Goal: Information Seeking & Learning: Learn about a topic

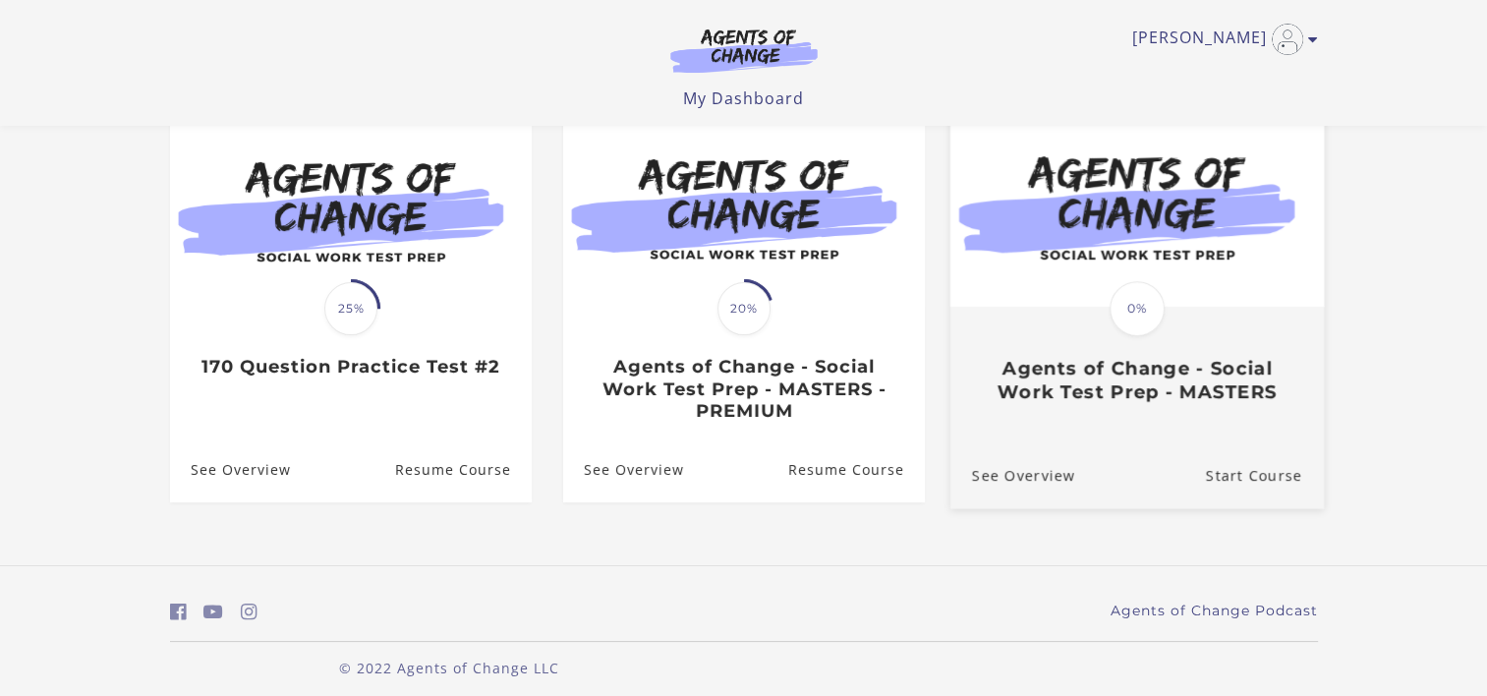
scroll to position [203, 0]
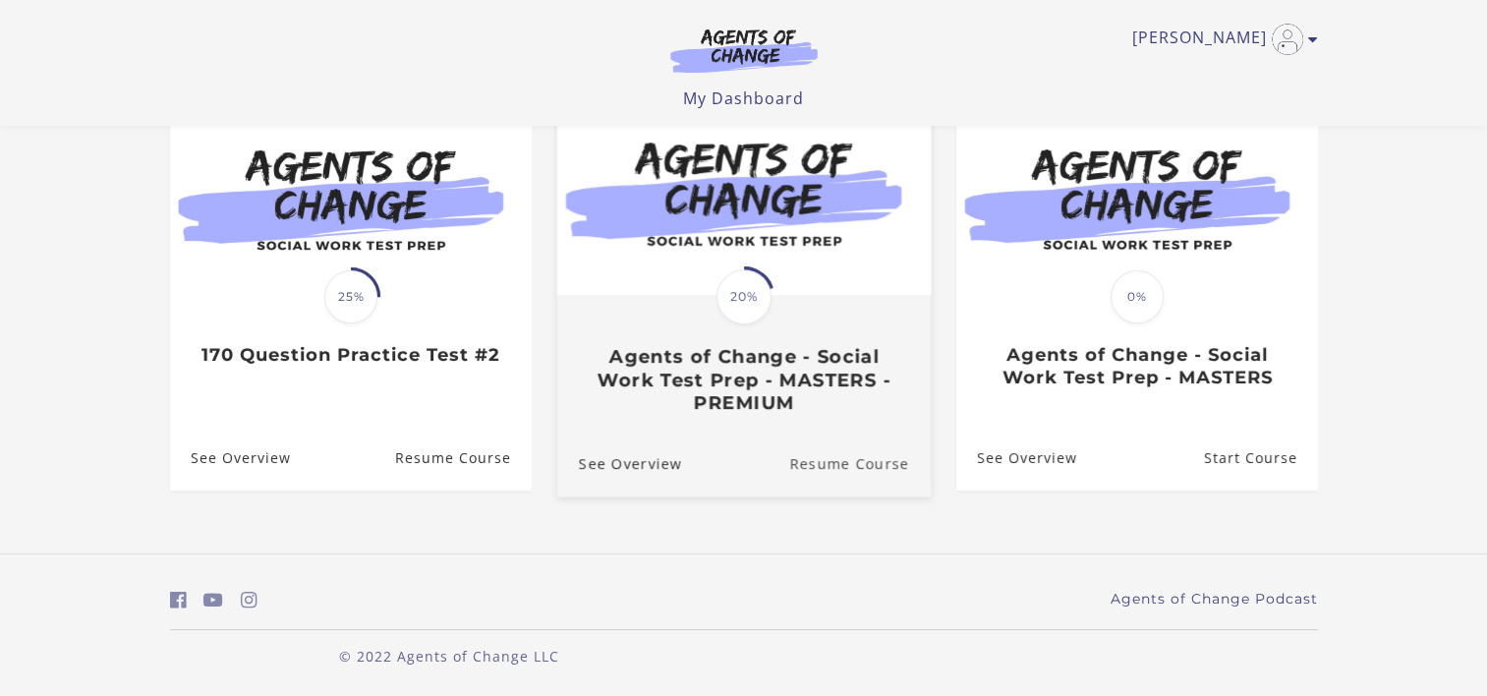
click at [845, 446] on link "Resume Course" at bounding box center [860, 463] width 142 height 66
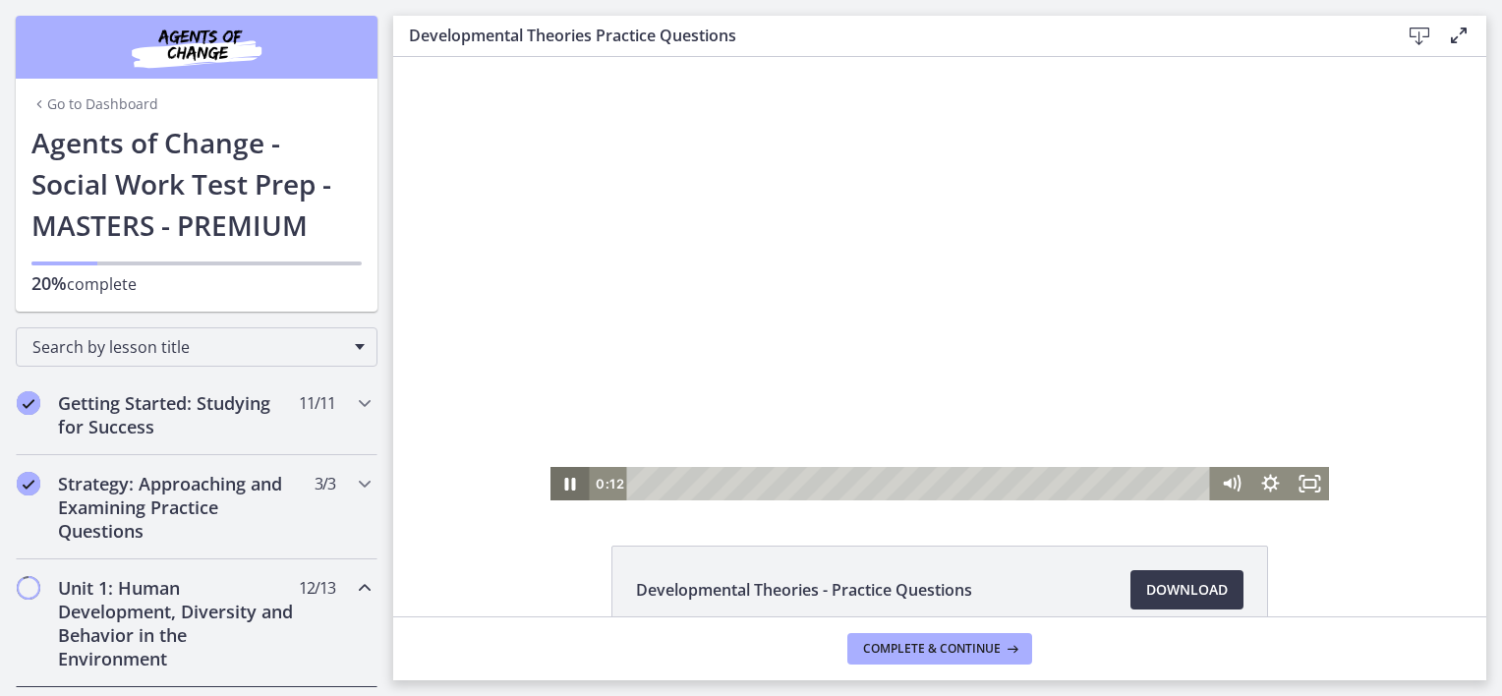
click at [561, 487] on icon "Pause" at bounding box center [569, 483] width 39 height 33
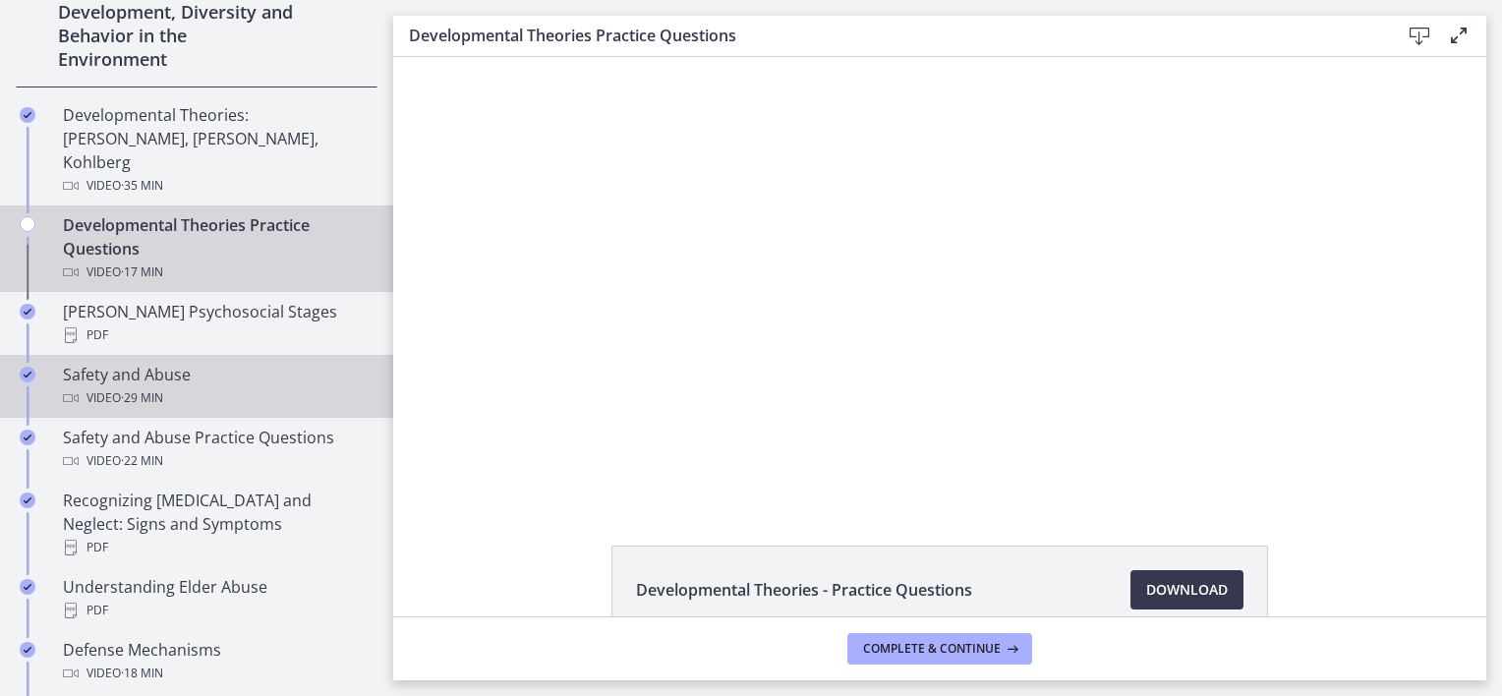
scroll to position [491, 0]
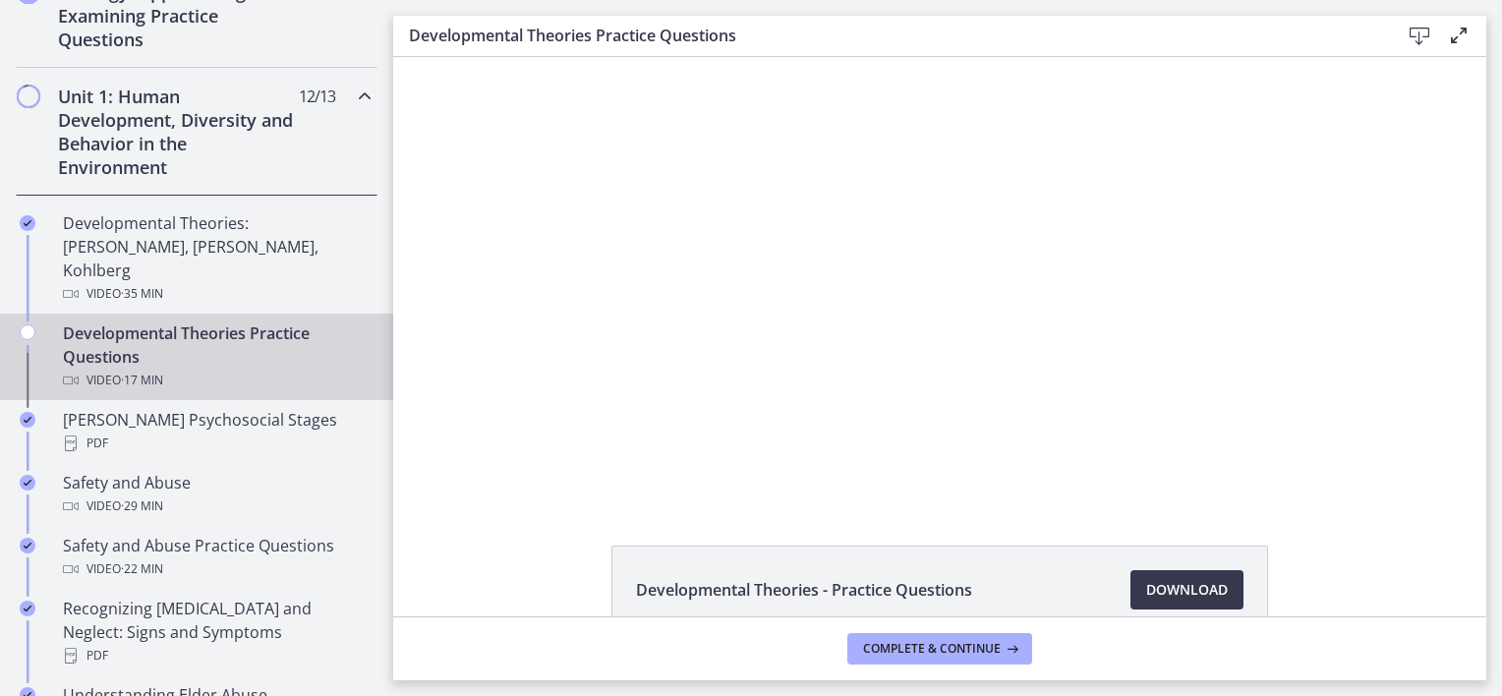
click at [354, 87] on icon "Chapters" at bounding box center [365, 97] width 24 height 24
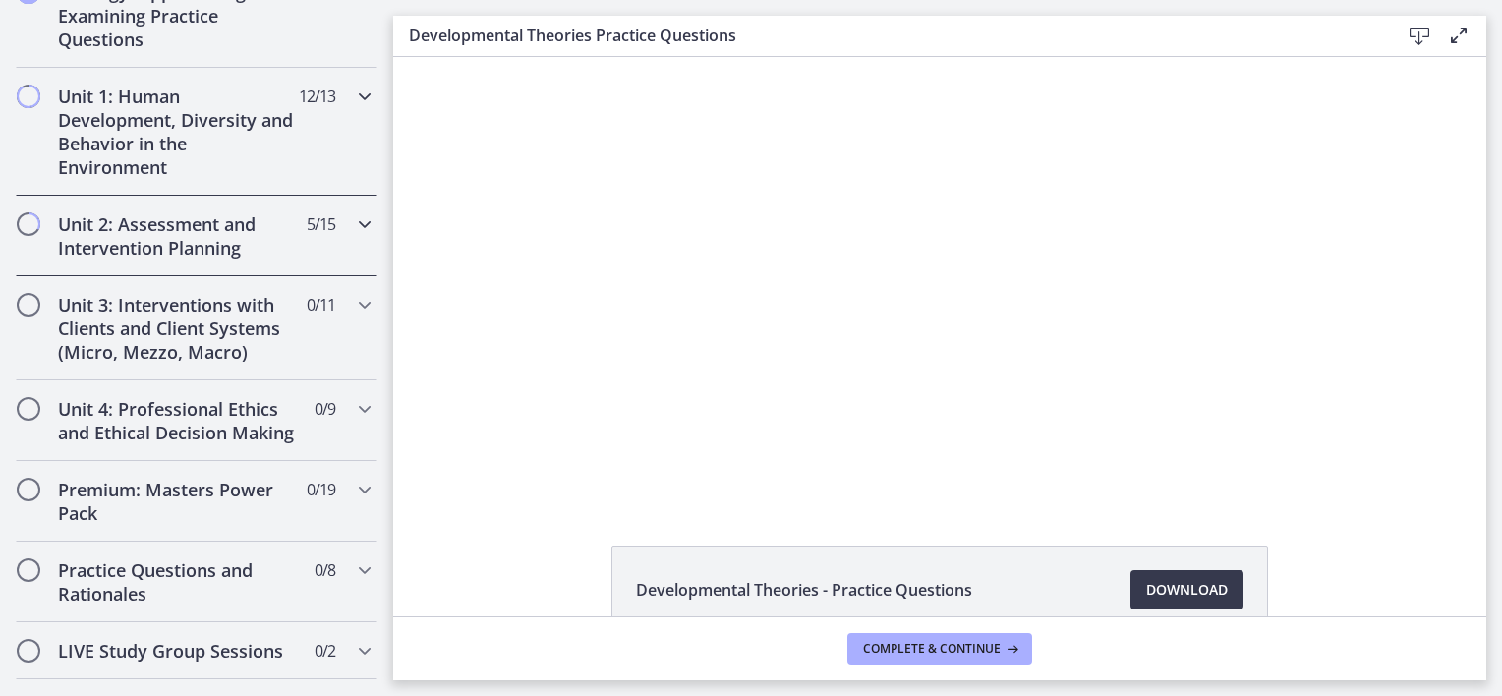
scroll to position [590, 0]
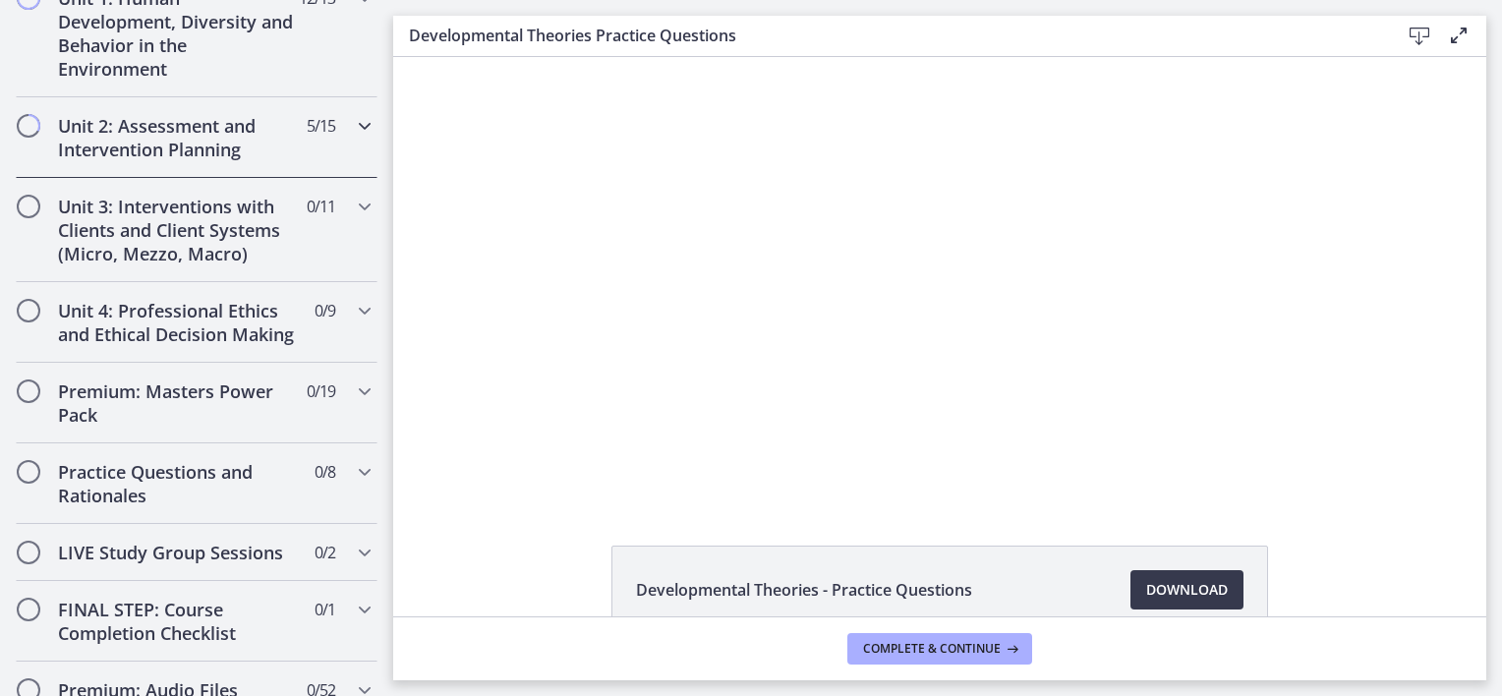
click at [169, 121] on h2 "Unit 2: Assessment and Intervention Planning" at bounding box center [178, 137] width 240 height 47
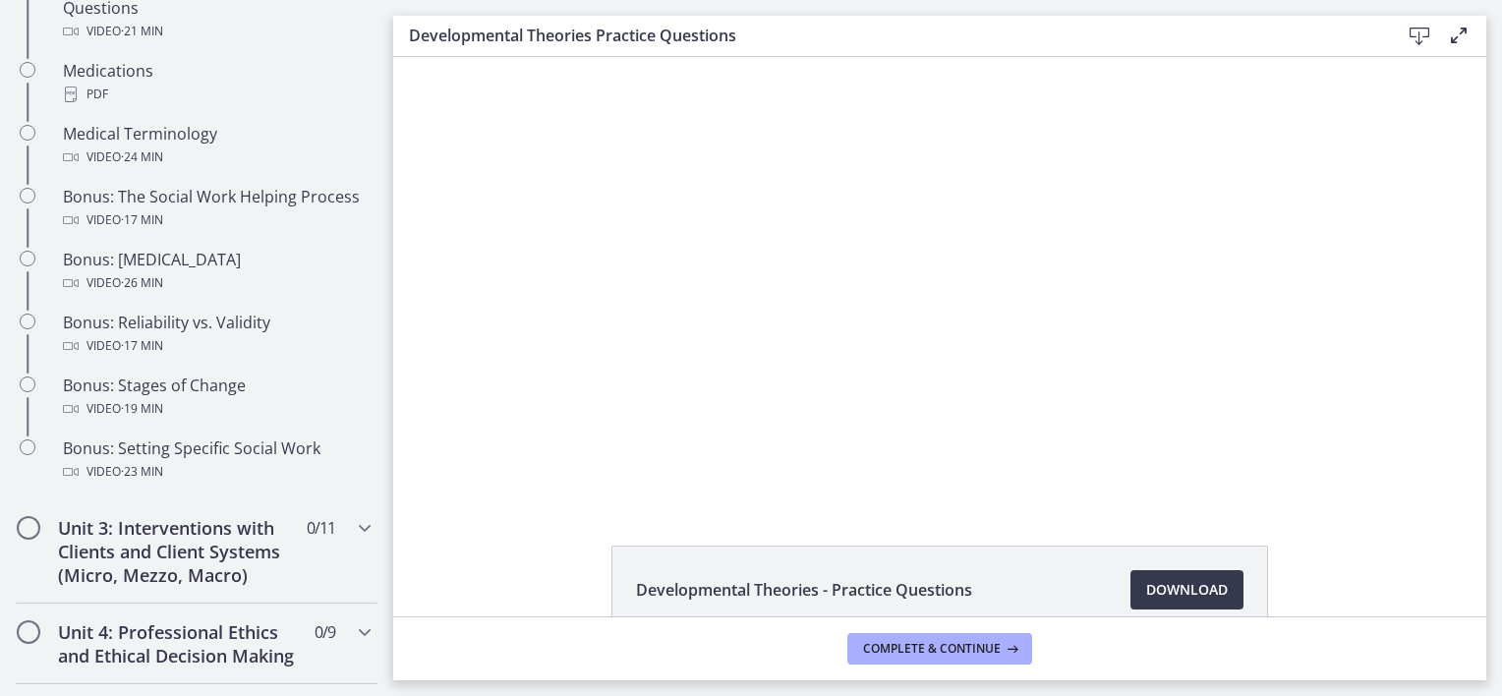
scroll to position [1474, 0]
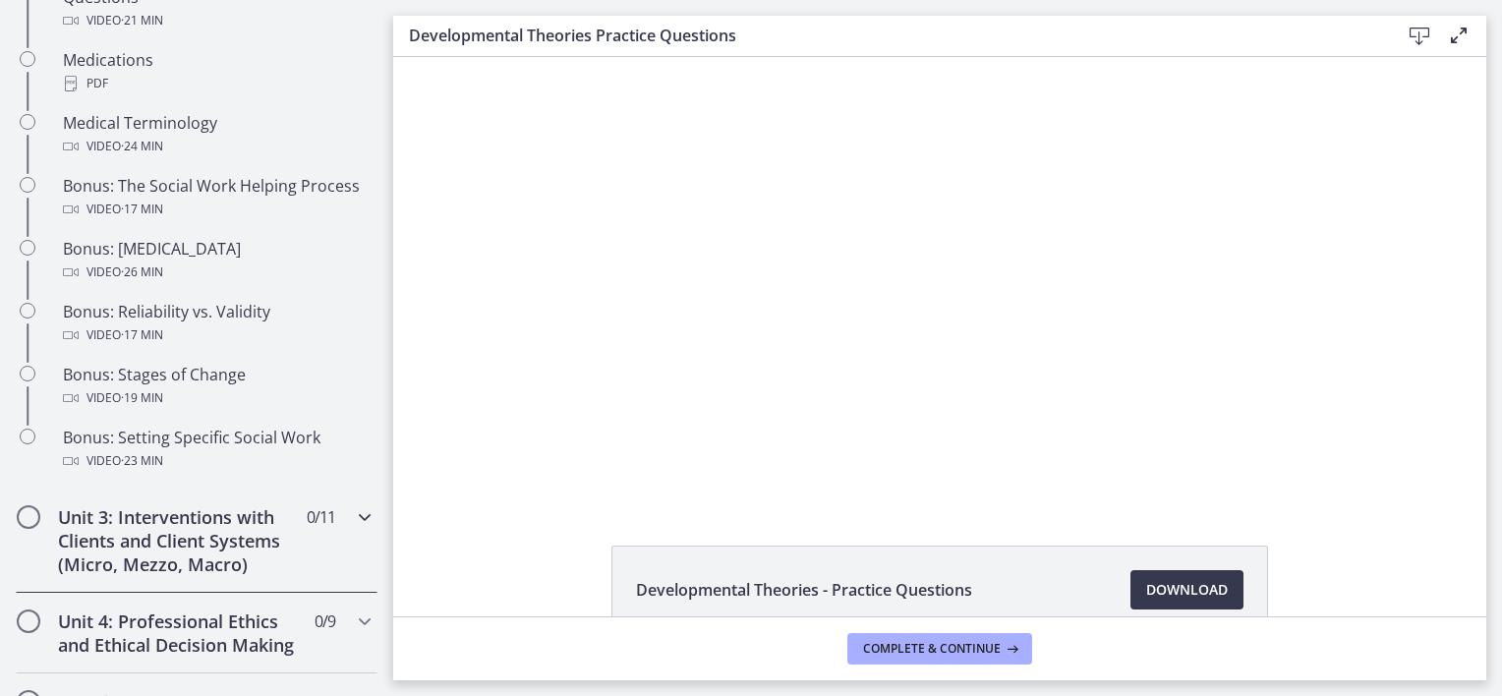
click at [328, 540] on div "Unit 3: Interventions with Clients and Client Systems (Micro, Mezzo, Macro) 0 /…" at bounding box center [197, 540] width 362 height 104
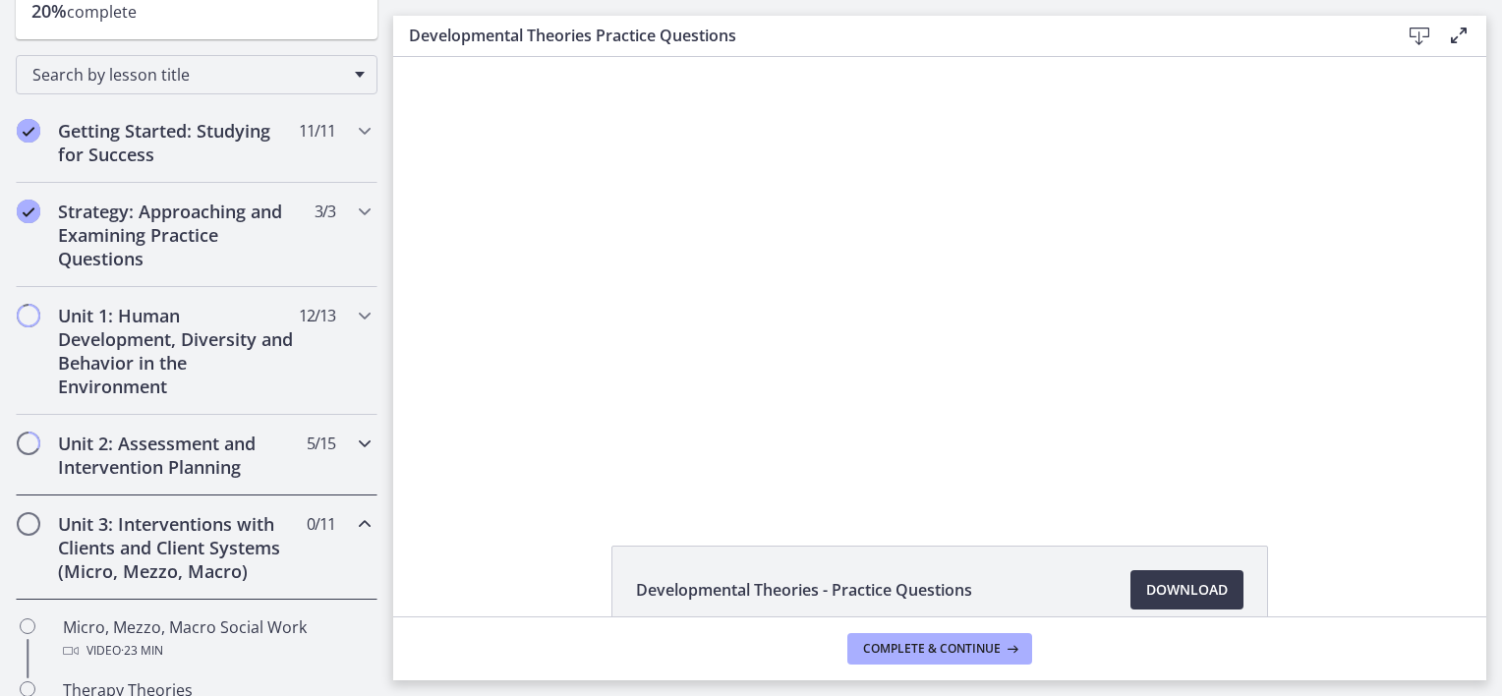
scroll to position [295, 0]
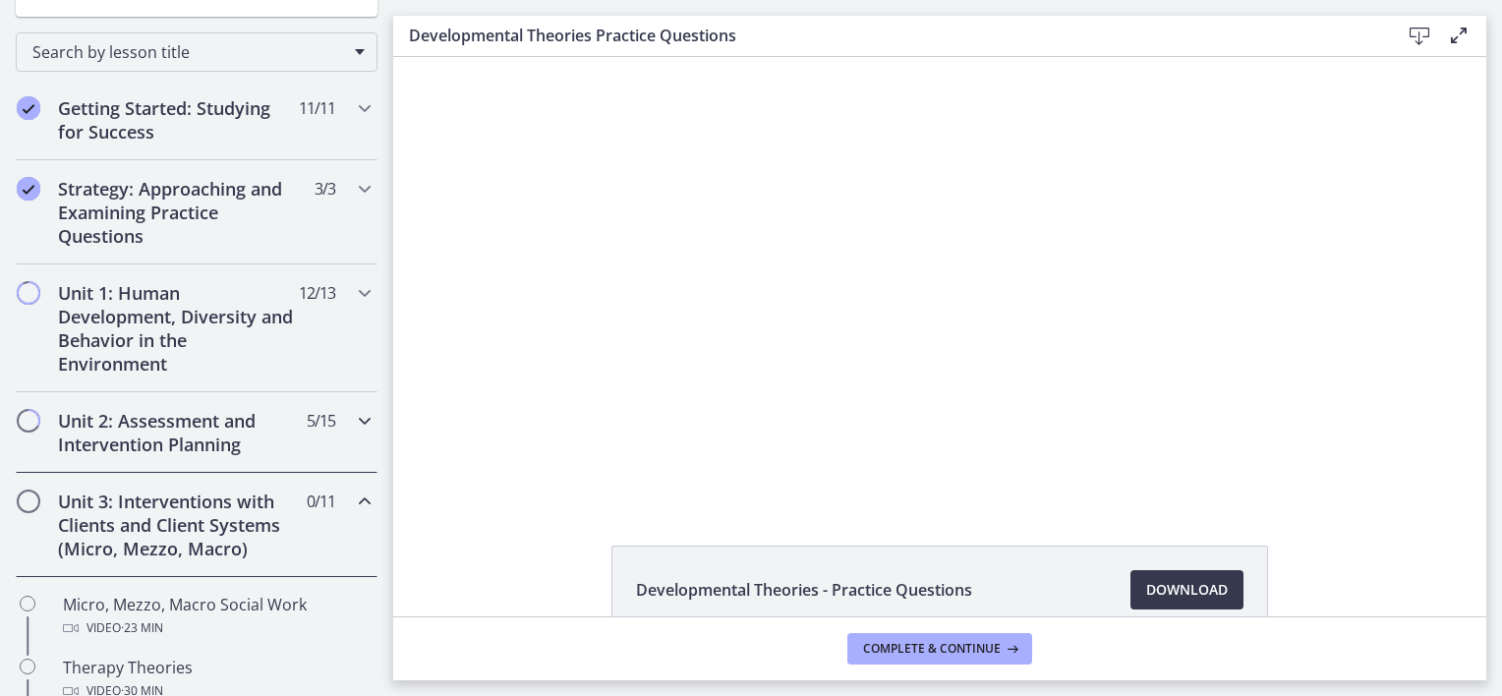
click at [353, 412] on icon "Chapters" at bounding box center [365, 421] width 24 height 24
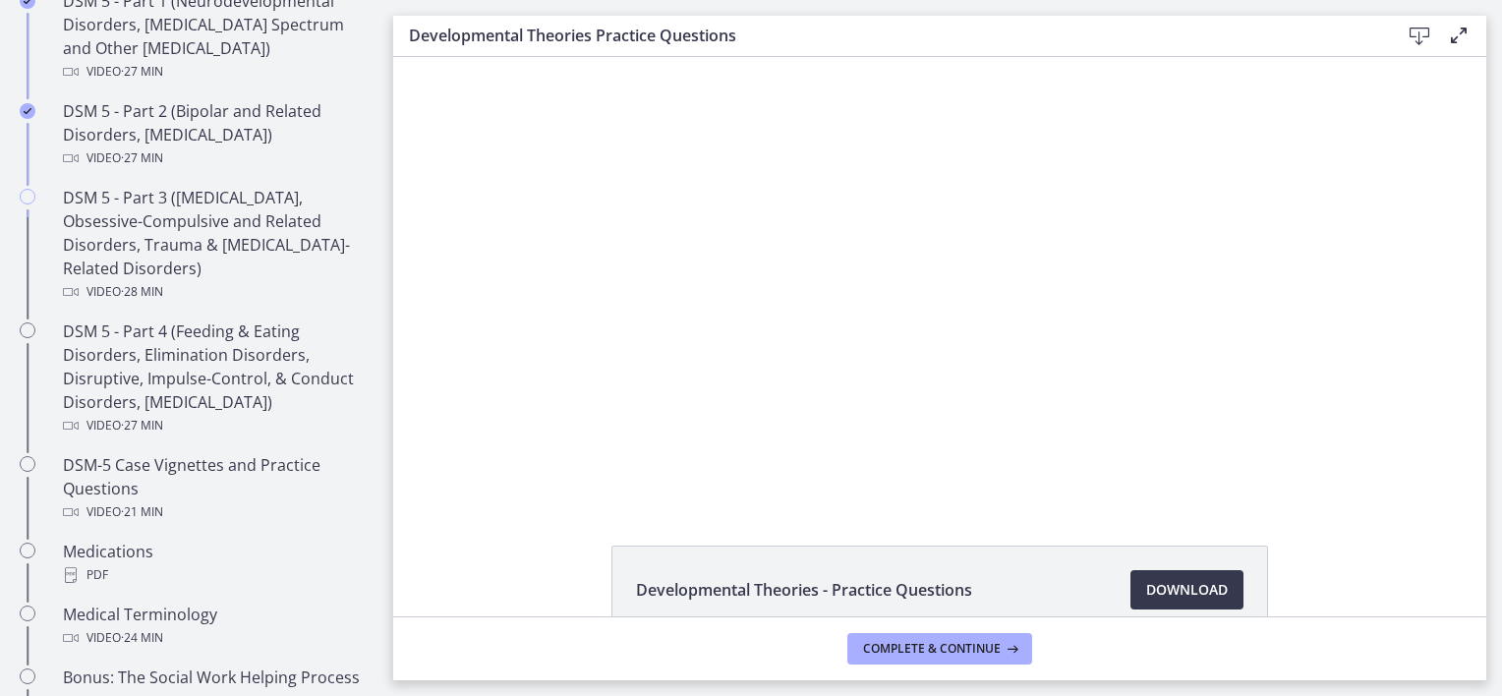
scroll to position [884, 0]
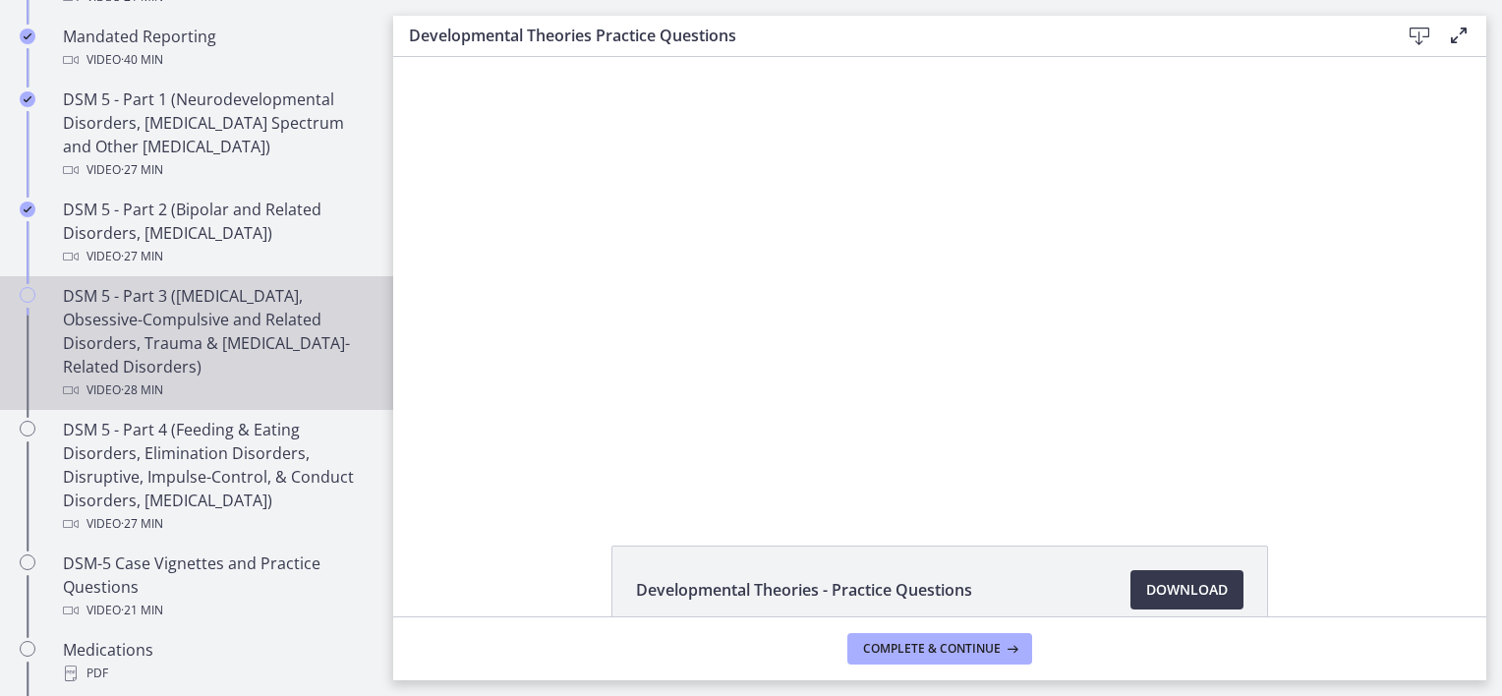
click at [261, 295] on div "DSM 5 - Part 3 ([MEDICAL_DATA], Obsessive-Compulsive and Related Disorders, Tra…" at bounding box center [216, 343] width 307 height 118
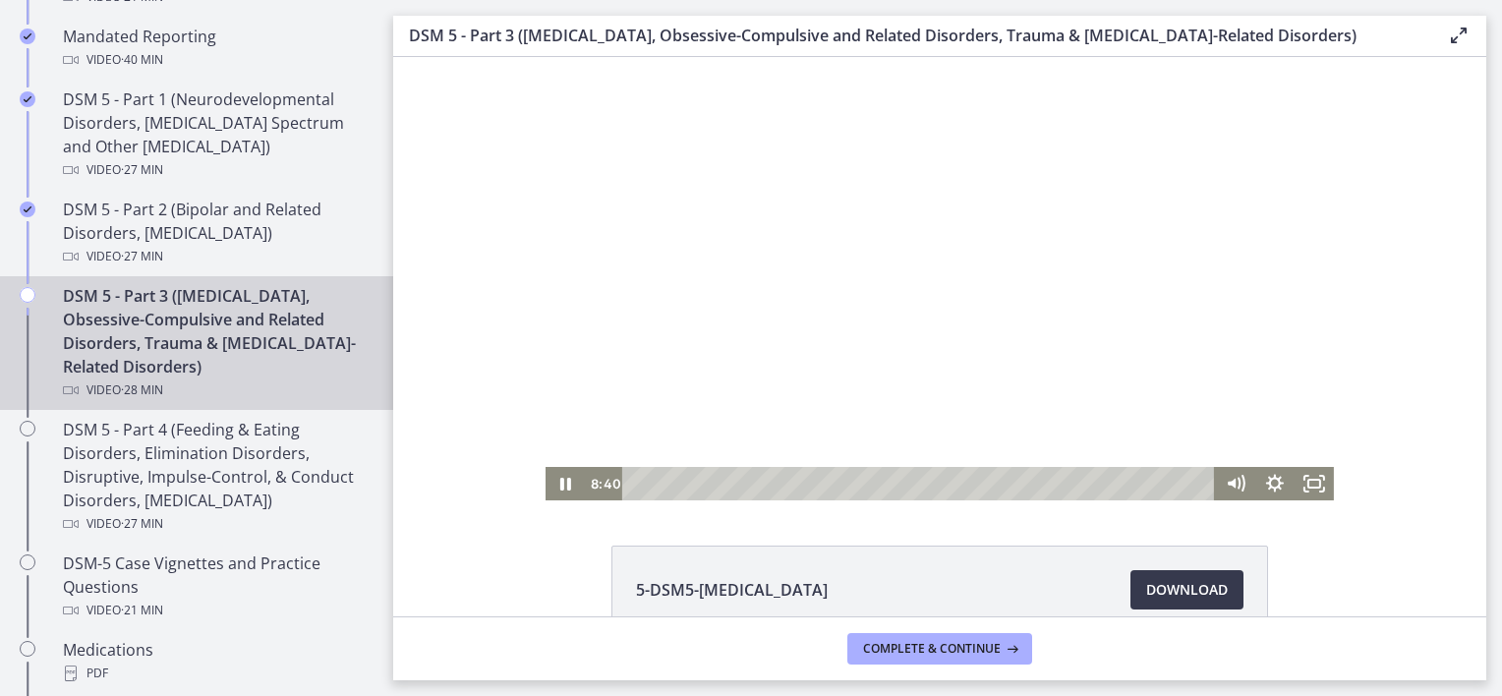
click at [801, 271] on div at bounding box center [939, 278] width 788 height 443
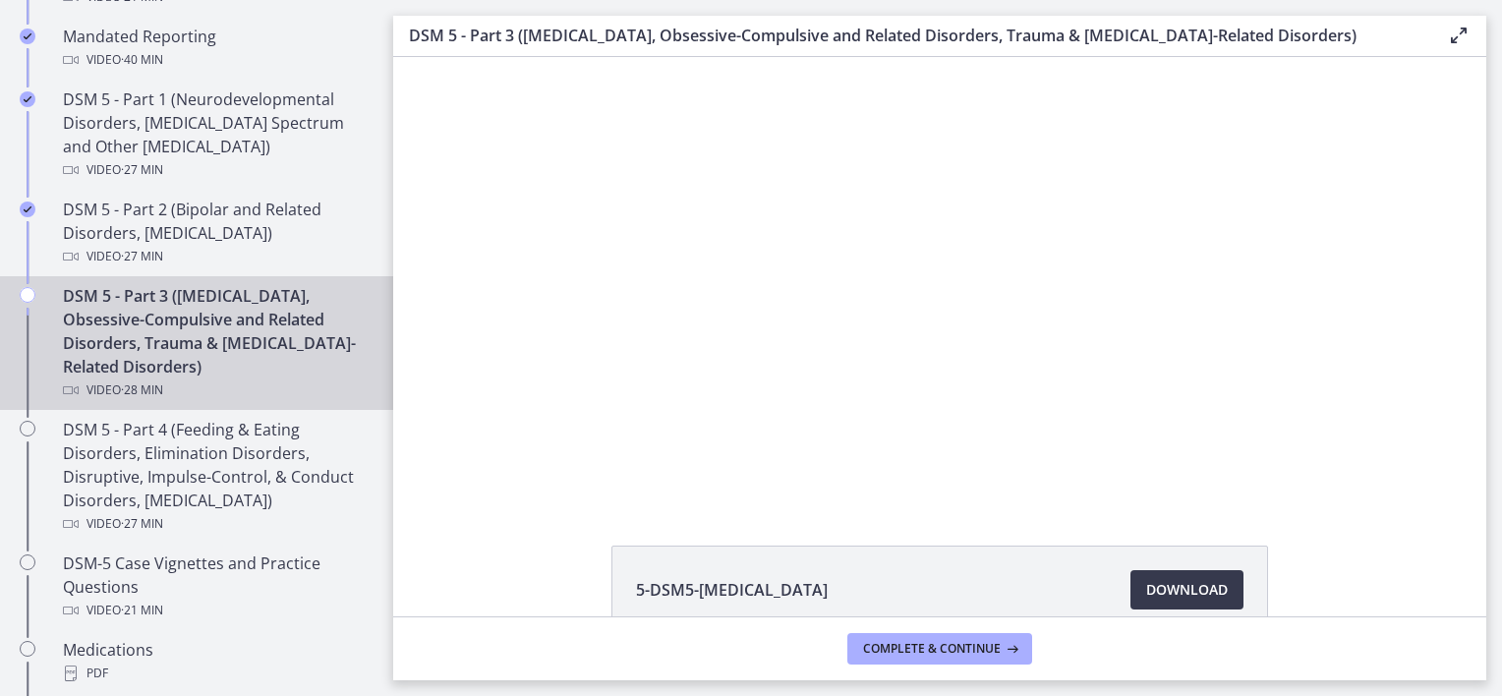
click at [1411, 226] on div "Click for sound @keyframes VOLUME_SMALL_WAVE_FLASH { 0% { opacity: 0; } 33% { o…" at bounding box center [939, 278] width 1093 height 443
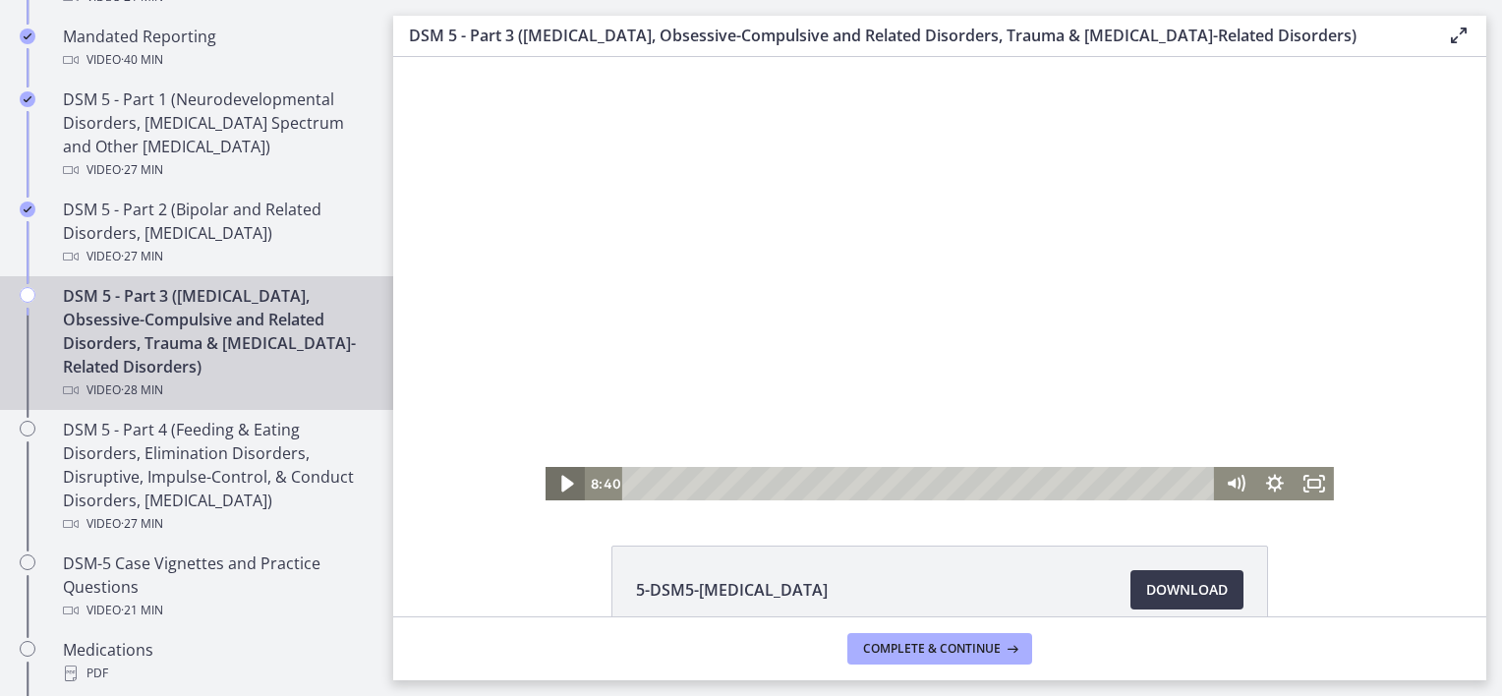
click at [565, 491] on icon "Play Video" at bounding box center [566, 484] width 47 height 40
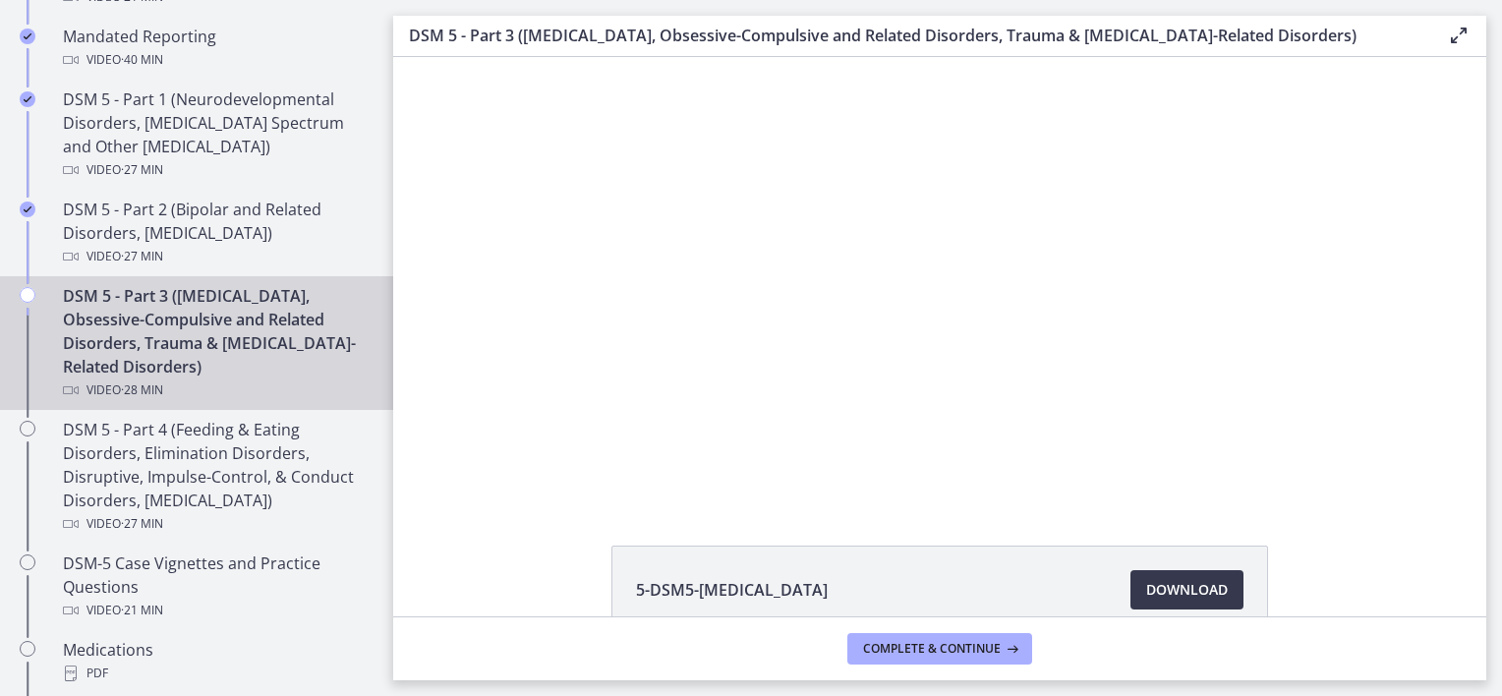
click at [918, 290] on div at bounding box center [939, 278] width 788 height 443
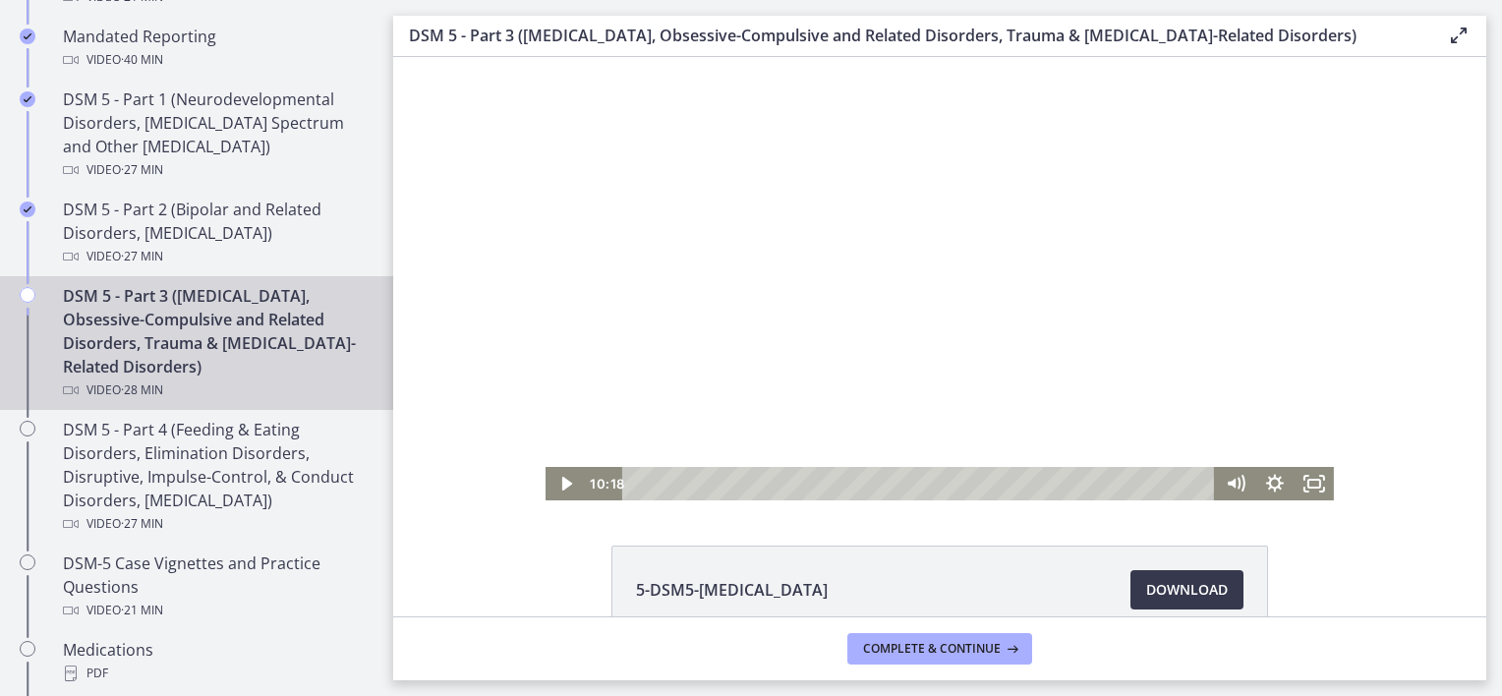
click at [824, 482] on div "Playbar" at bounding box center [921, 483] width 569 height 33
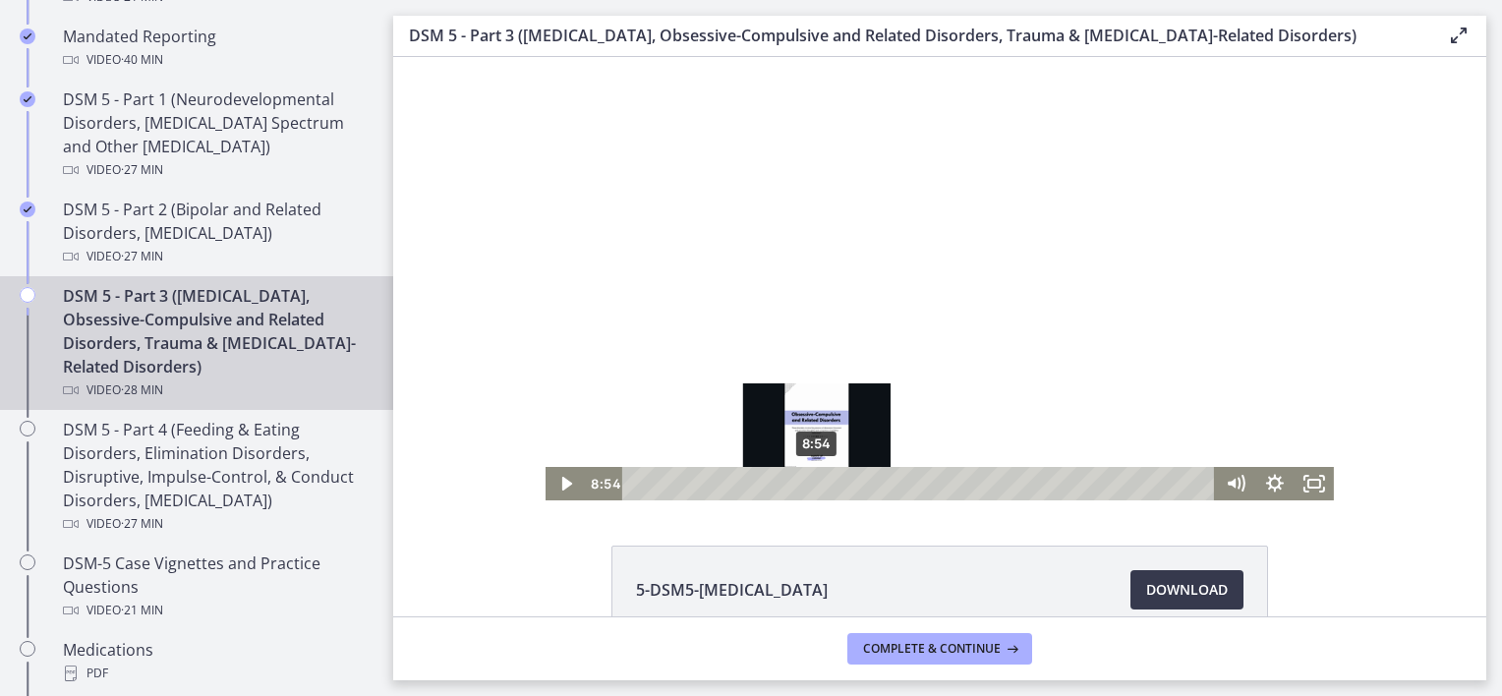
click at [810, 483] on div "8:54" at bounding box center [921, 483] width 569 height 33
click at [815, 483] on div "Playbar" at bounding box center [820, 483] width 11 height 11
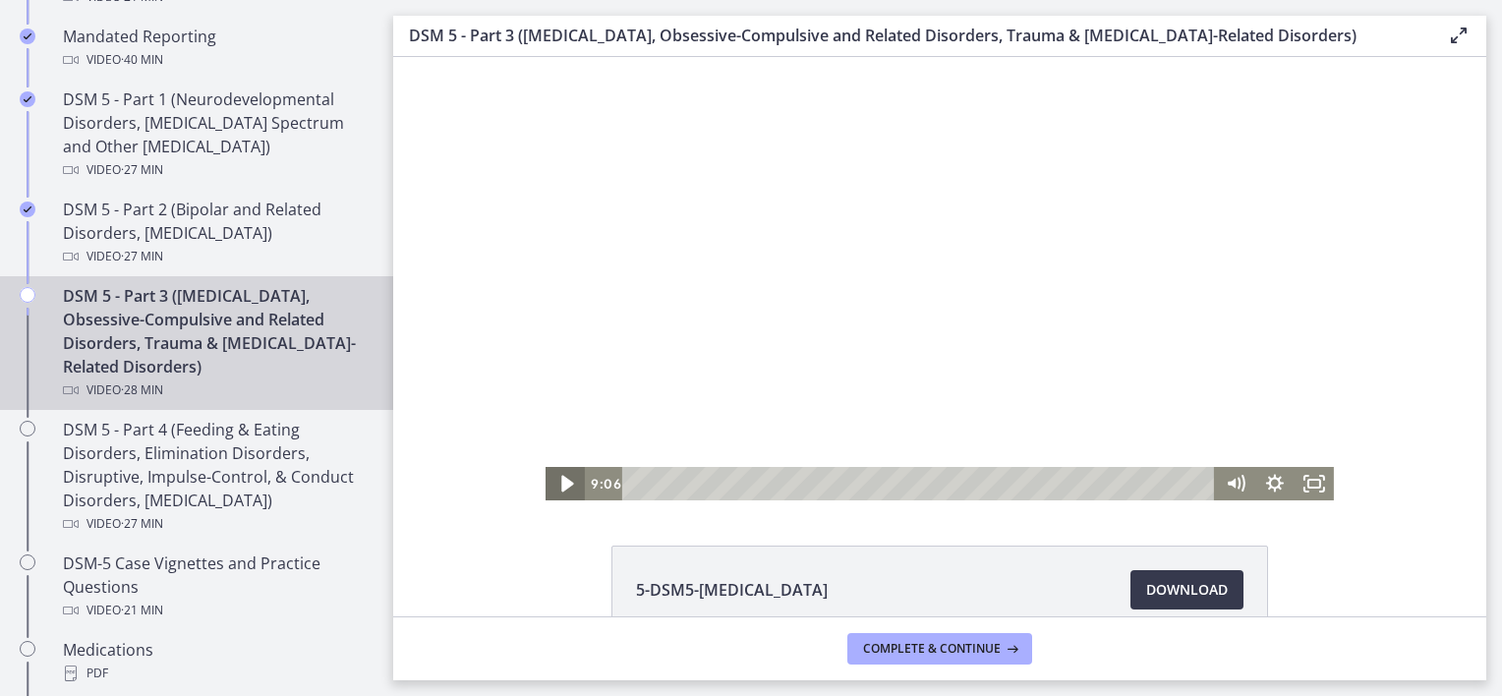
click at [561, 483] on icon "Play Video" at bounding box center [567, 484] width 12 height 17
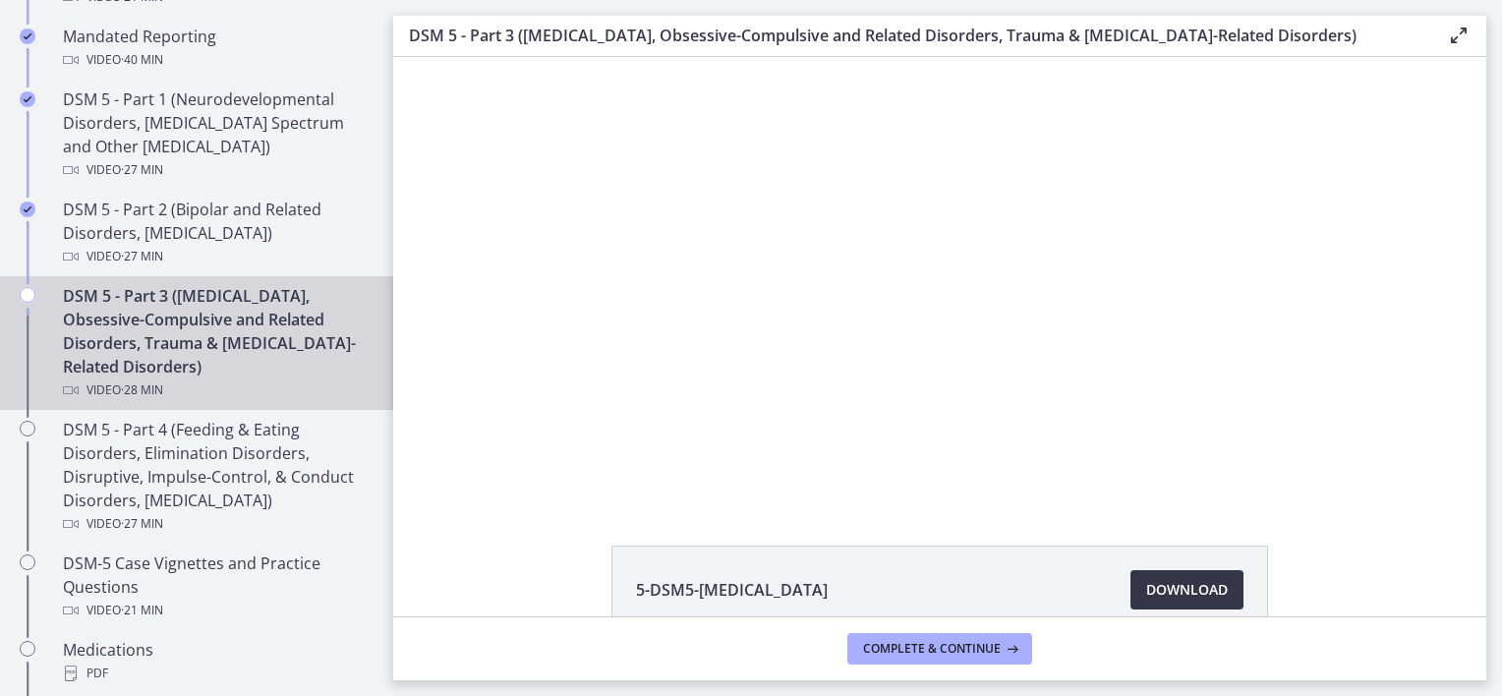
click at [1195, 584] on span "Download Opens in a new window" at bounding box center [1187, 590] width 82 height 24
click at [868, 201] on div at bounding box center [939, 278] width 788 height 443
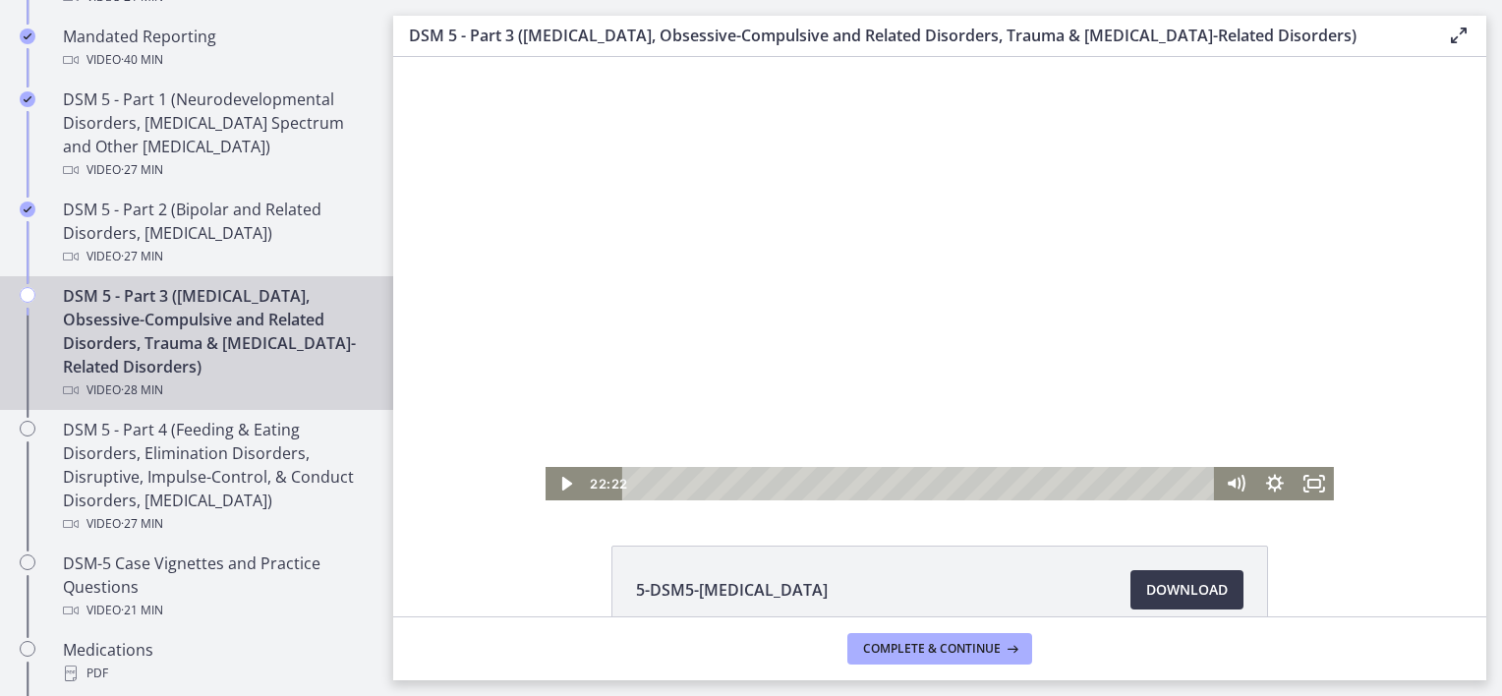
click at [868, 201] on div at bounding box center [939, 278] width 788 height 443
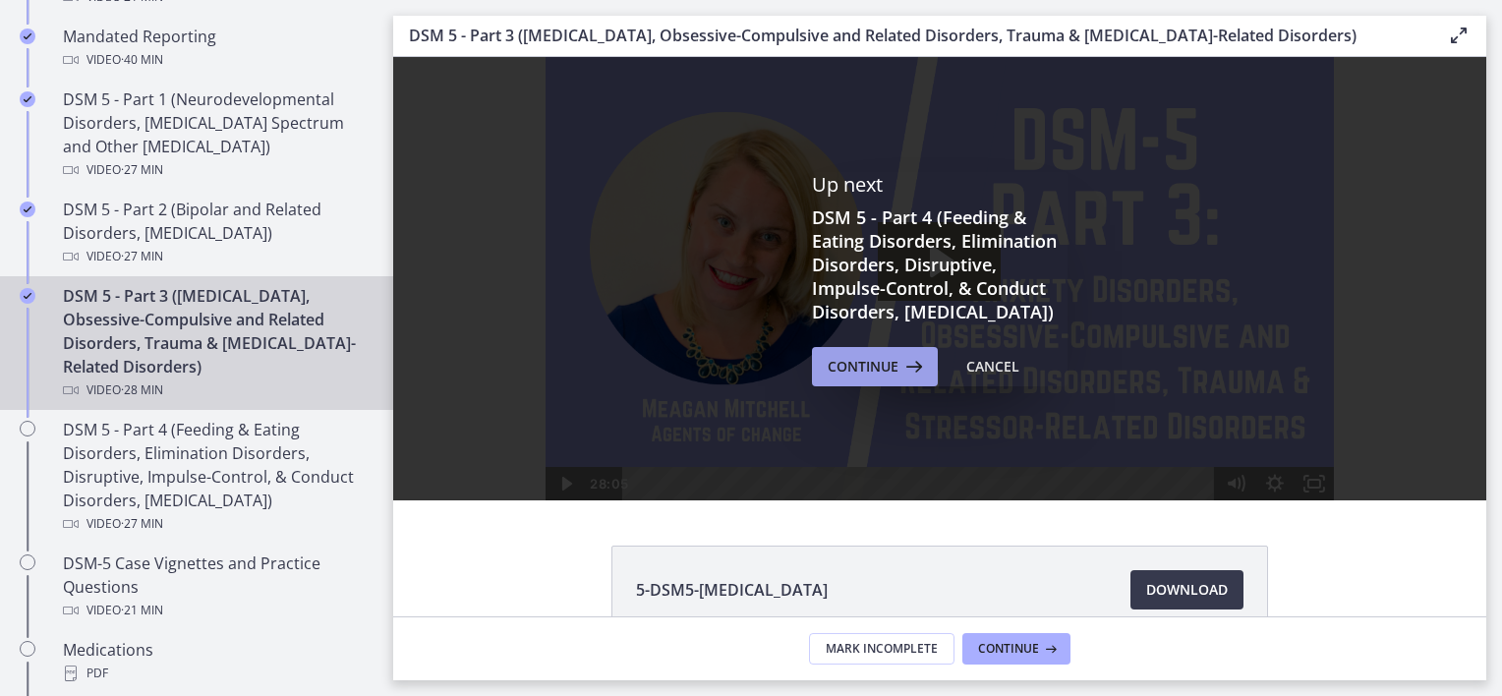
click at [845, 378] on span "Continue" at bounding box center [862, 367] width 71 height 24
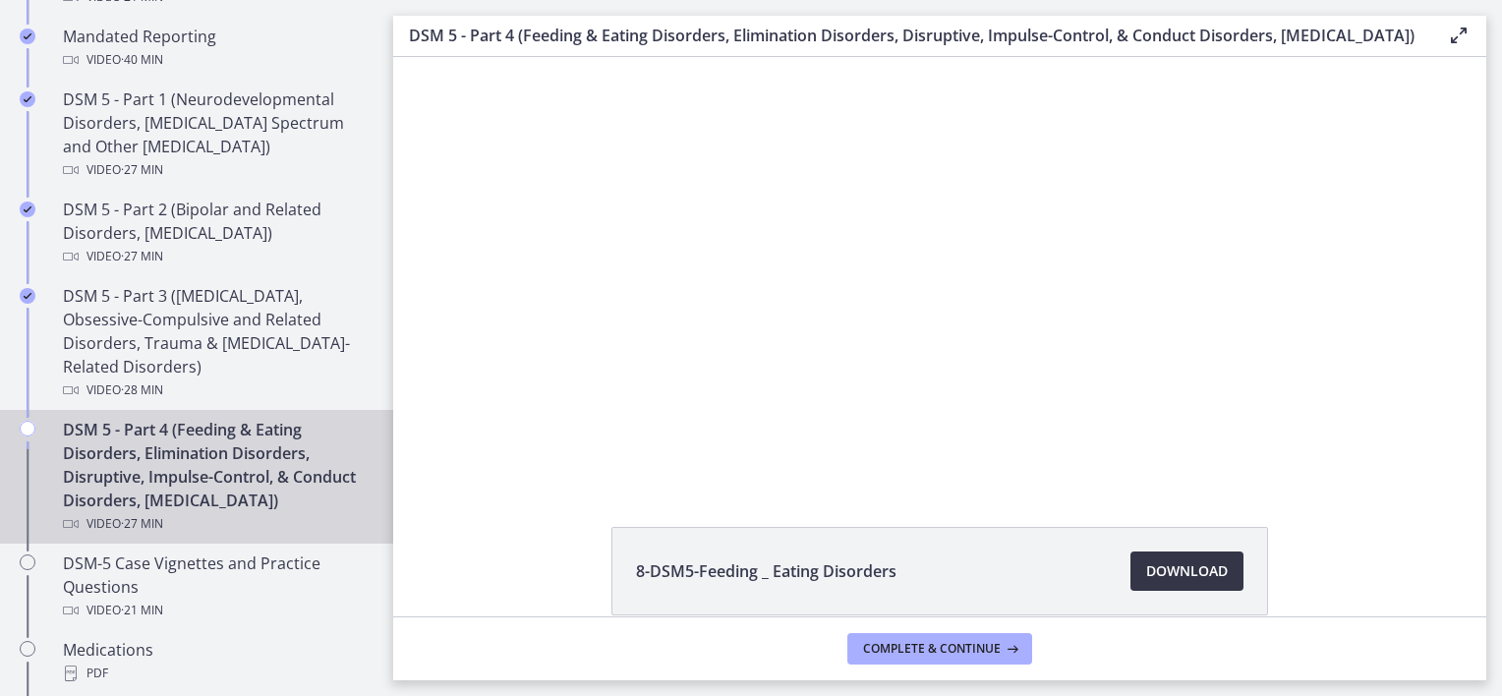
click at [1166, 583] on span "Download Opens in a new window" at bounding box center [1187, 571] width 82 height 24
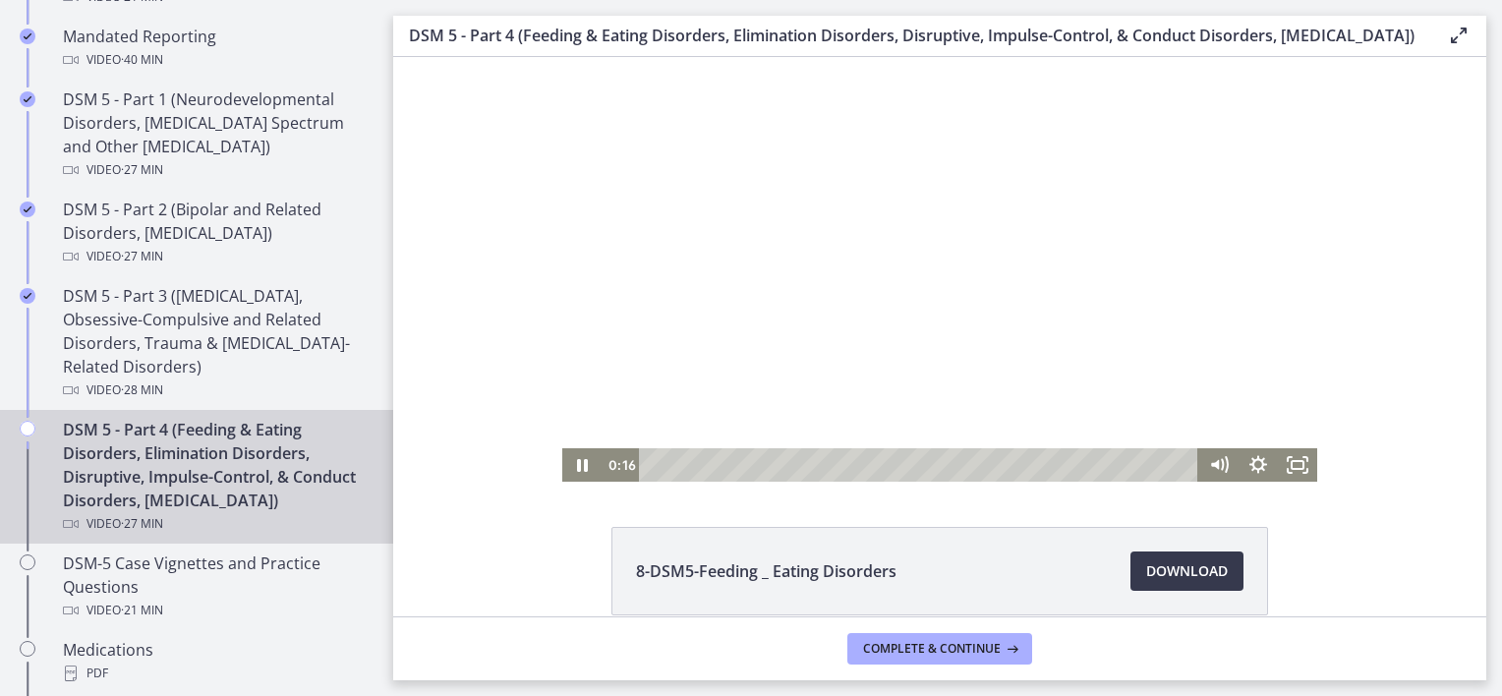
click at [814, 345] on div at bounding box center [939, 269] width 755 height 425
